Goal: Find specific page/section: Find specific page/section

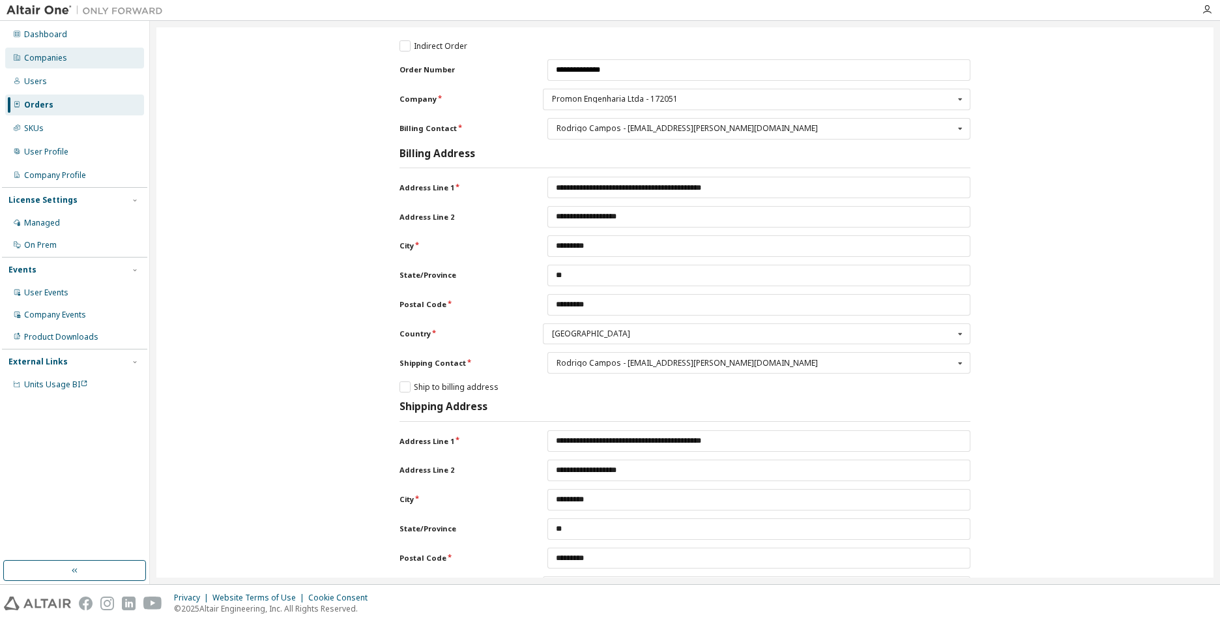
click at [44, 57] on div "Companies" at bounding box center [45, 58] width 43 height 10
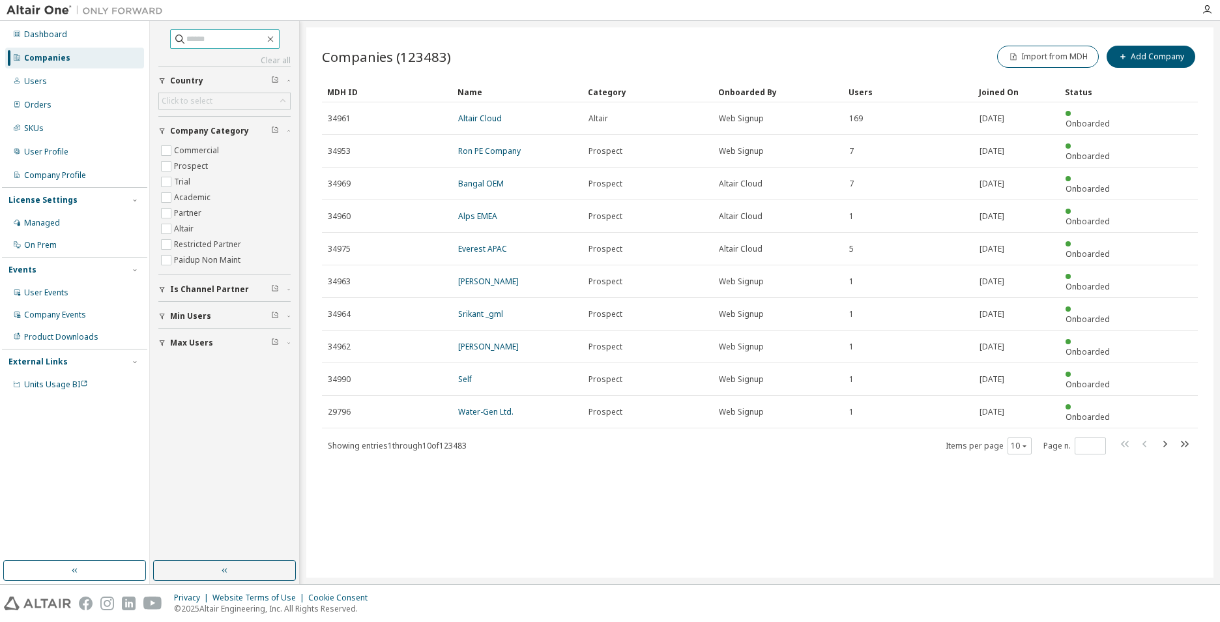
click at [199, 37] on input "text" at bounding box center [225, 39] width 78 height 13
type input "*******"
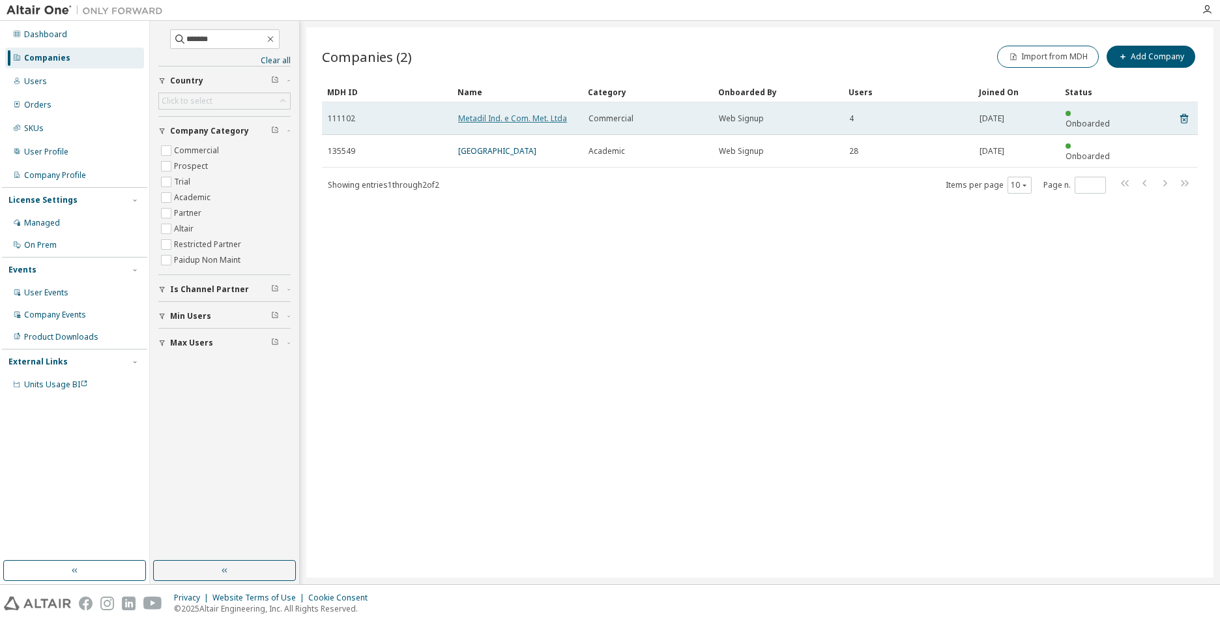
click at [505, 113] on link "Metadil Ind. e Com. Met. Ltda" at bounding box center [512, 118] width 109 height 11
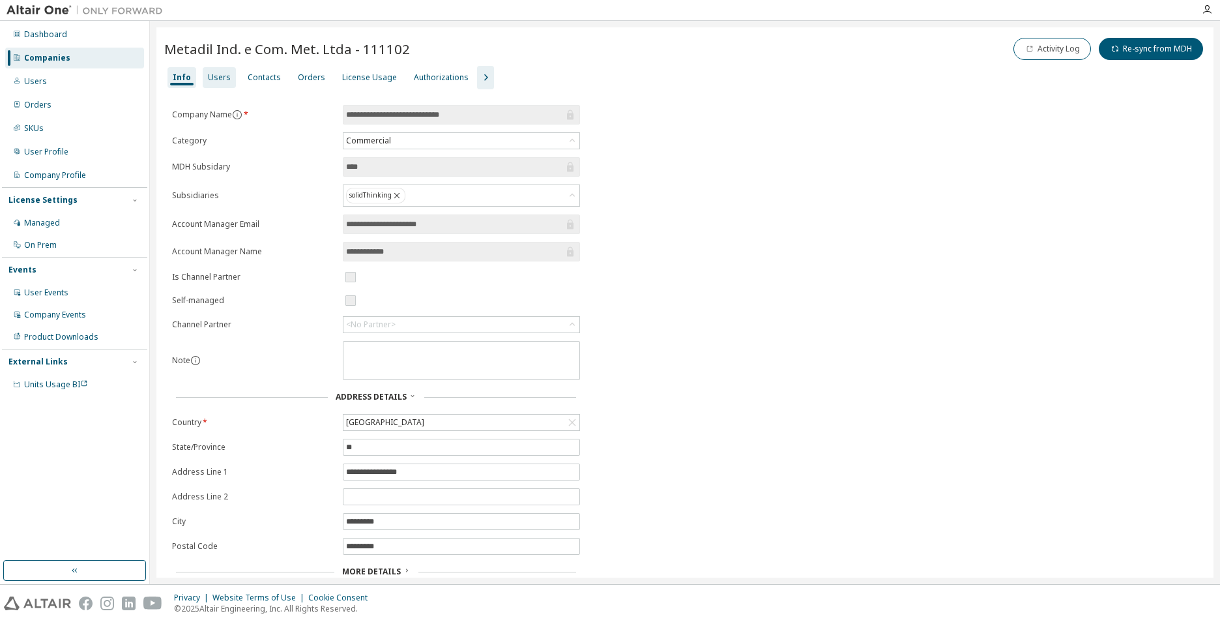
click at [224, 79] on div "Users" at bounding box center [219, 77] width 23 height 10
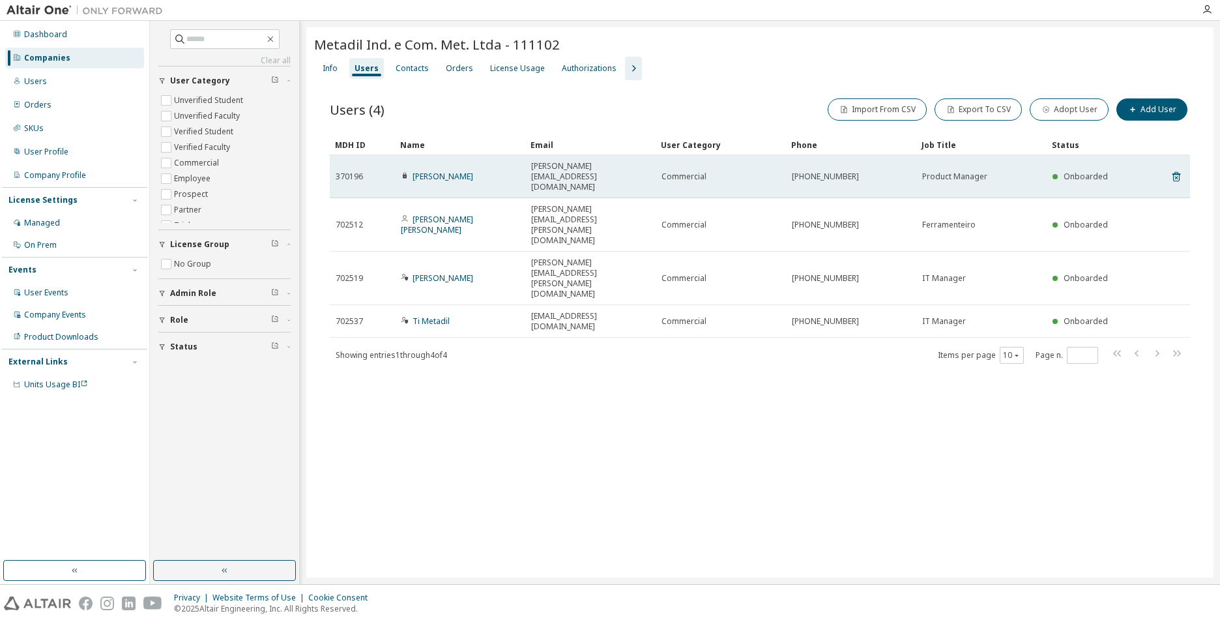
click at [404, 173] on icon at bounding box center [405, 176] width 4 height 6
click at [445, 171] on link "[PERSON_NAME]" at bounding box center [442, 176] width 61 height 11
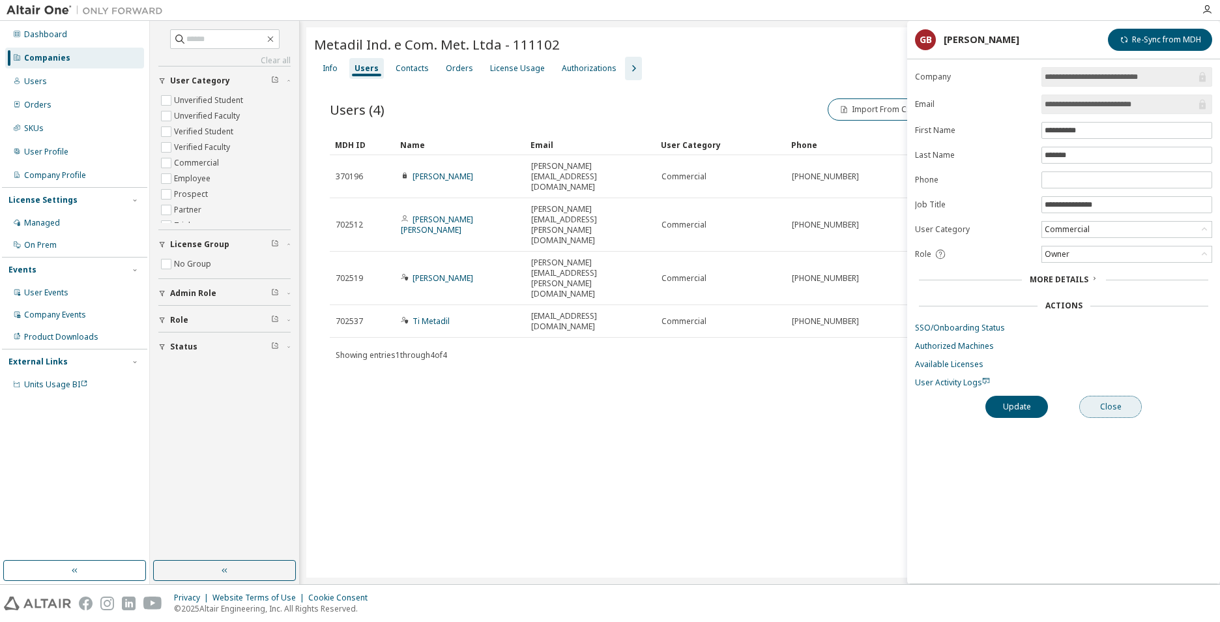
click at [1108, 399] on button "Close" at bounding box center [1110, 406] width 63 height 22
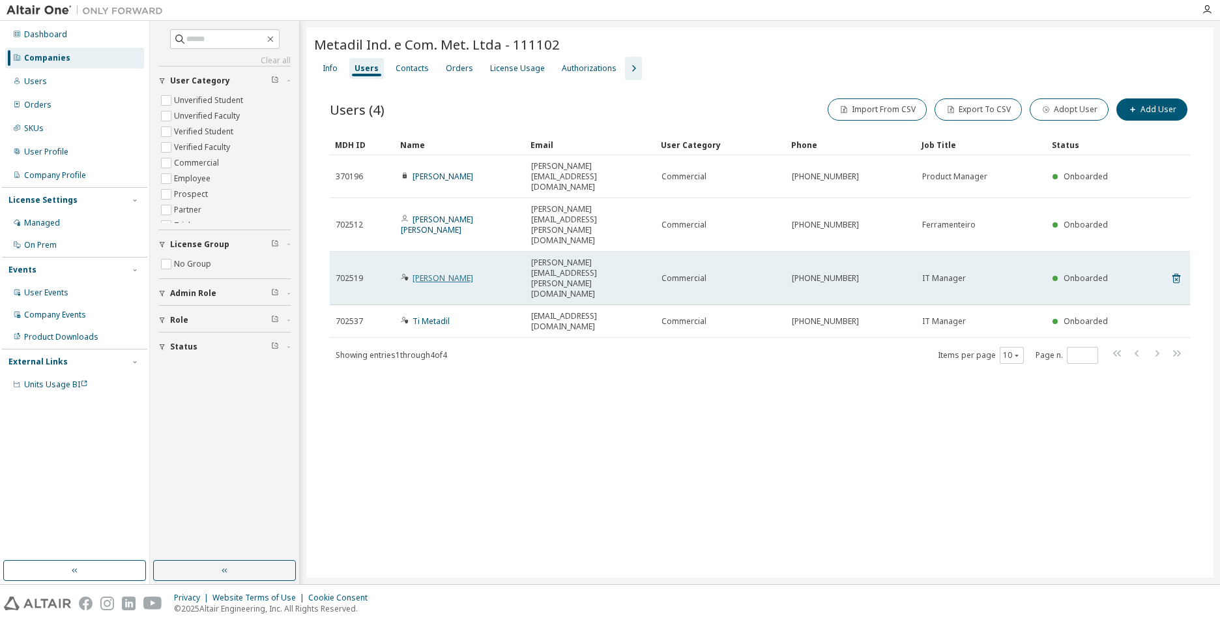
click at [431, 272] on link "[PERSON_NAME]" at bounding box center [442, 277] width 61 height 11
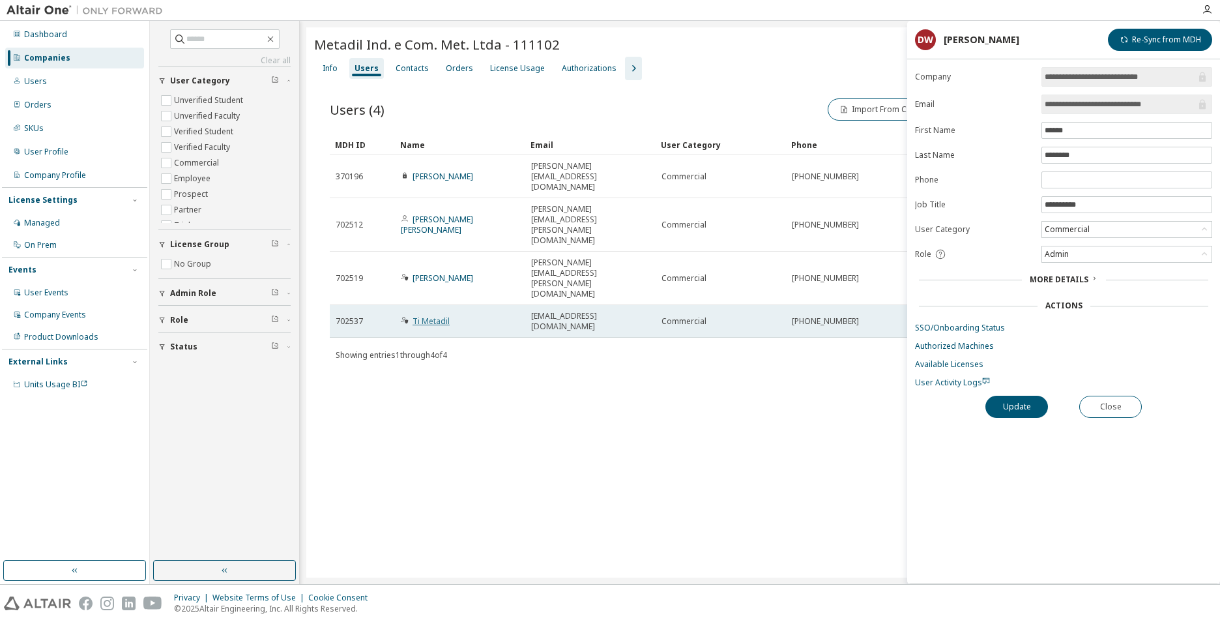
click at [423, 315] on link "Ti Metadil" at bounding box center [430, 320] width 37 height 11
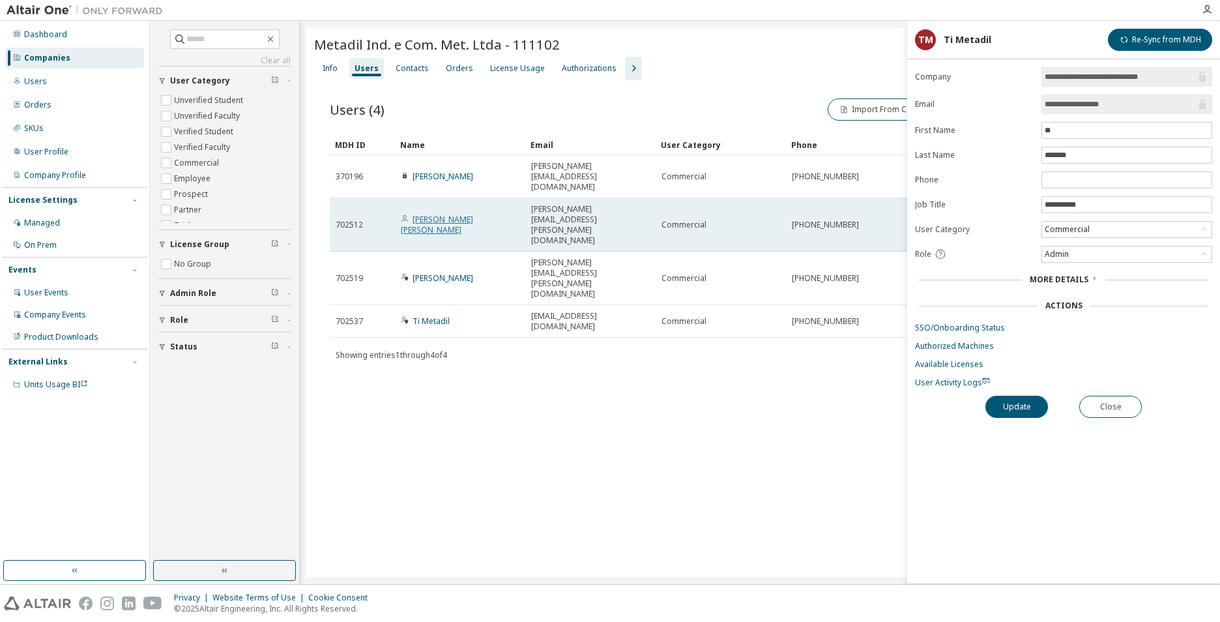
click at [438, 214] on link "[PERSON_NAME] [PERSON_NAME]" at bounding box center [437, 225] width 72 height 22
